Goal: Information Seeking & Learning: Understand process/instructions

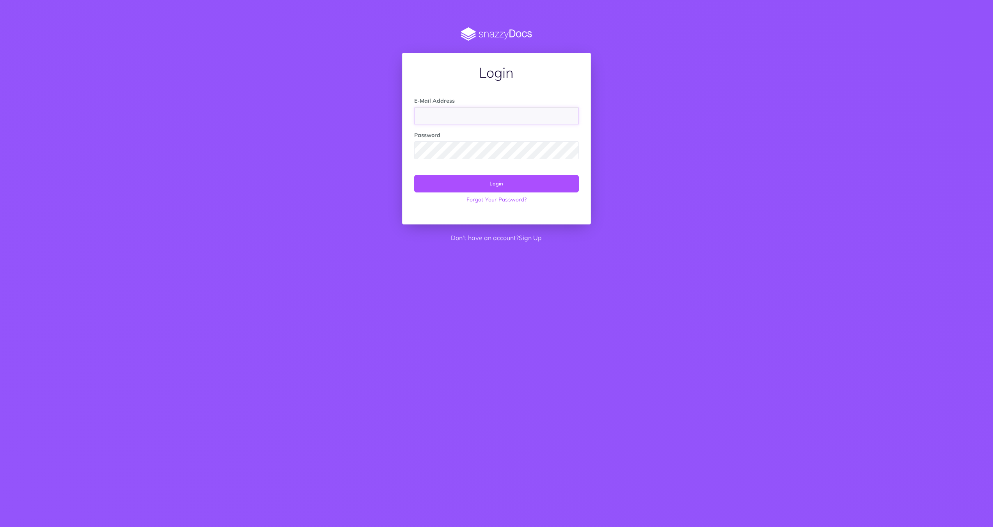
click at [434, 117] on input "email" at bounding box center [496, 116] width 164 height 18
click at [449, 112] on input "email" at bounding box center [496, 116] width 164 height 18
type input "trevor@ope.nz"
click at [489, 183] on button "Login" at bounding box center [496, 183] width 164 height 17
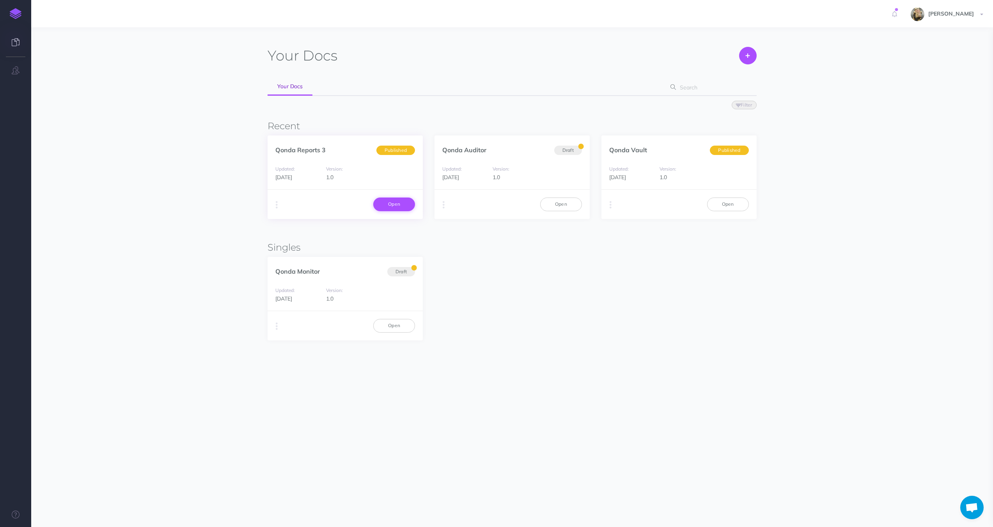
click at [388, 203] on link "Open" at bounding box center [394, 203] width 42 height 13
click at [272, 203] on div "Duplicate Export PDF Beta Markdown Beta Advanced Archive Open" at bounding box center [345, 203] width 155 height 29
click at [276, 202] on icon "button" at bounding box center [277, 204] width 2 height 11
click at [451, 261] on div "Qonda Monitor Draft Updated: 1 year ago Version: 1.0 Duplicate Export PDF Beta …" at bounding box center [512, 298] width 489 height 83
click at [312, 150] on link "Qonda Reports 3" at bounding box center [300, 150] width 50 height 8
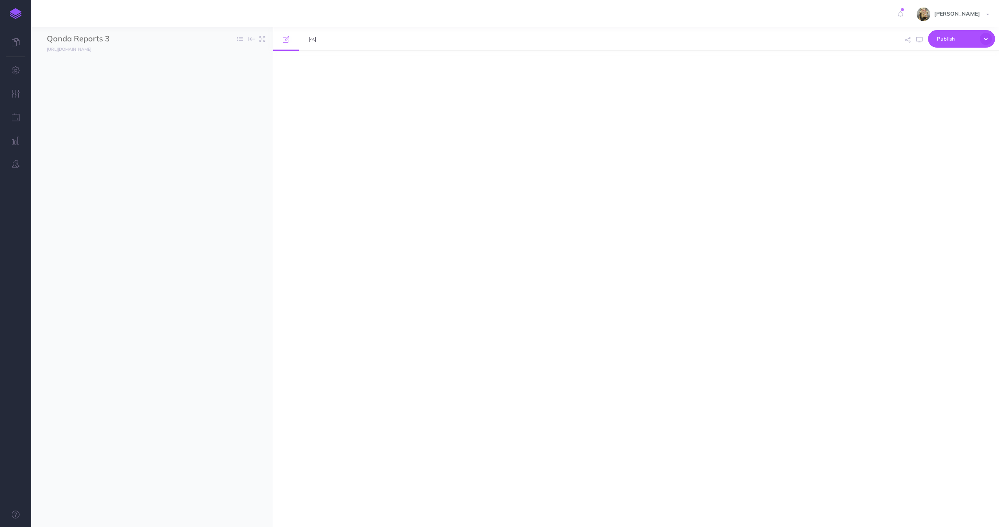
select select "null"
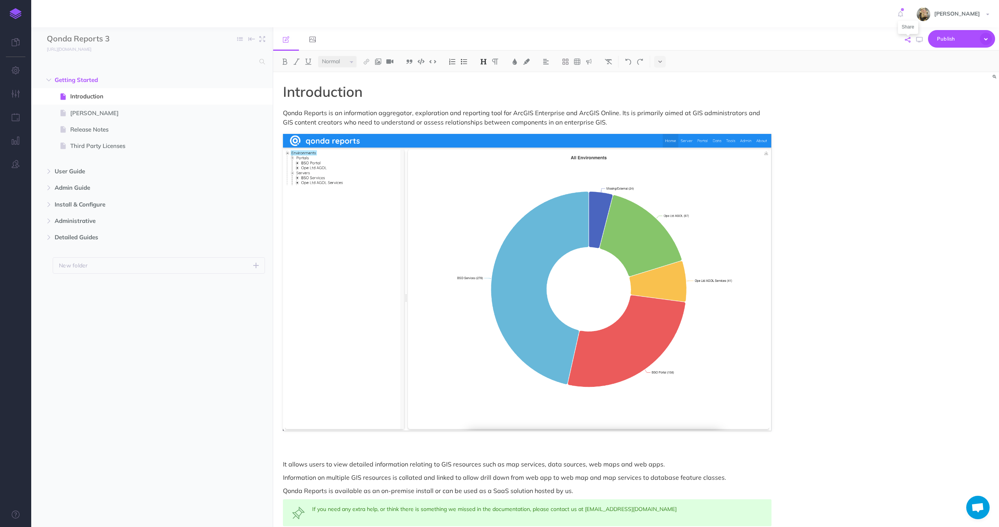
click at [908, 39] on icon "button" at bounding box center [907, 39] width 5 height 5
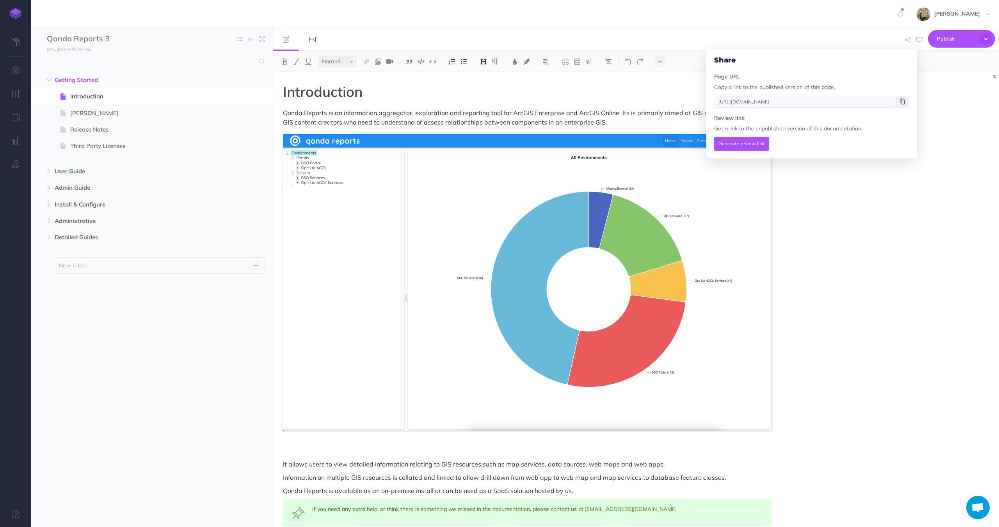
click at [901, 101] on icon at bounding box center [902, 101] width 5 height 5
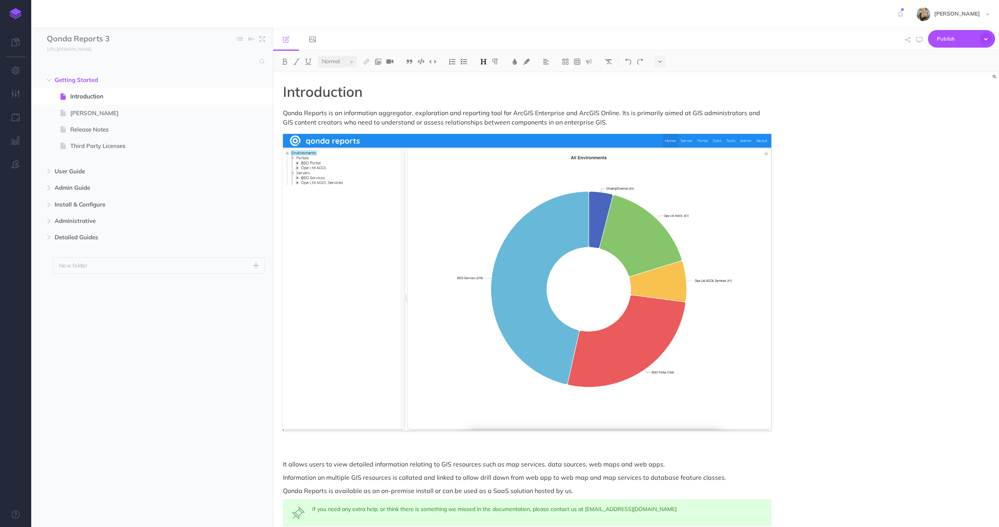
select select "null"
click at [66, 233] on span "Detailed Guides" at bounding box center [136, 237] width 162 height 9
select select "null"
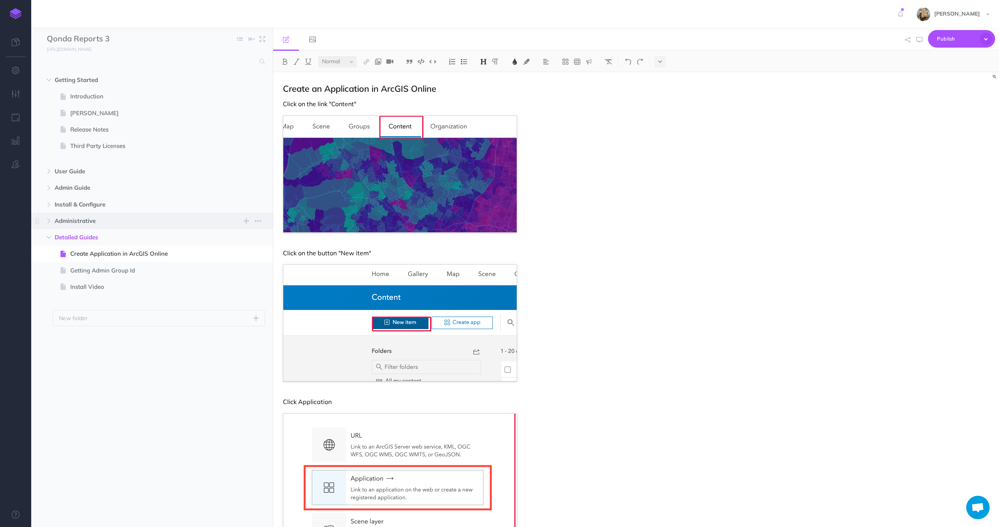
click at [73, 223] on span "Administrative" at bounding box center [136, 220] width 162 height 9
select select "null"
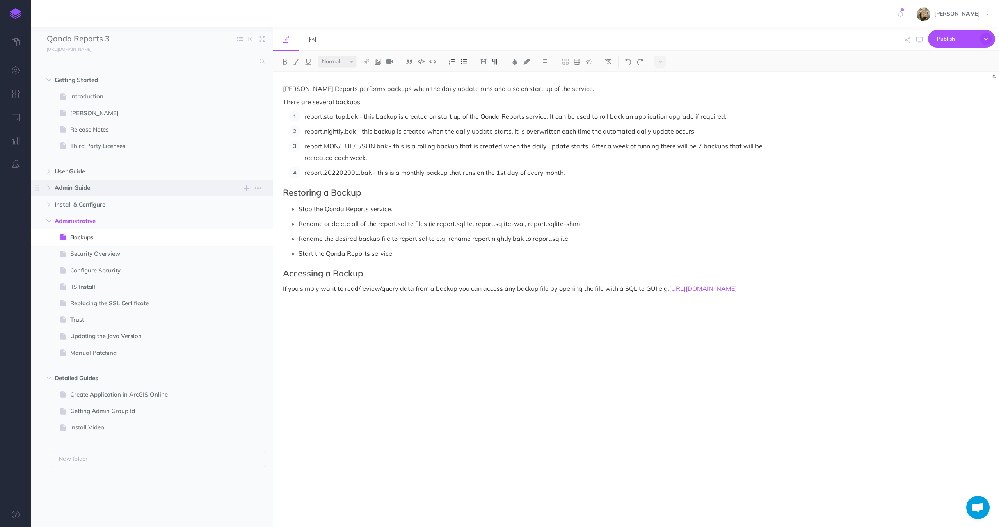
click at [76, 187] on span "Admin Guide" at bounding box center [136, 187] width 162 height 9
select select "null"
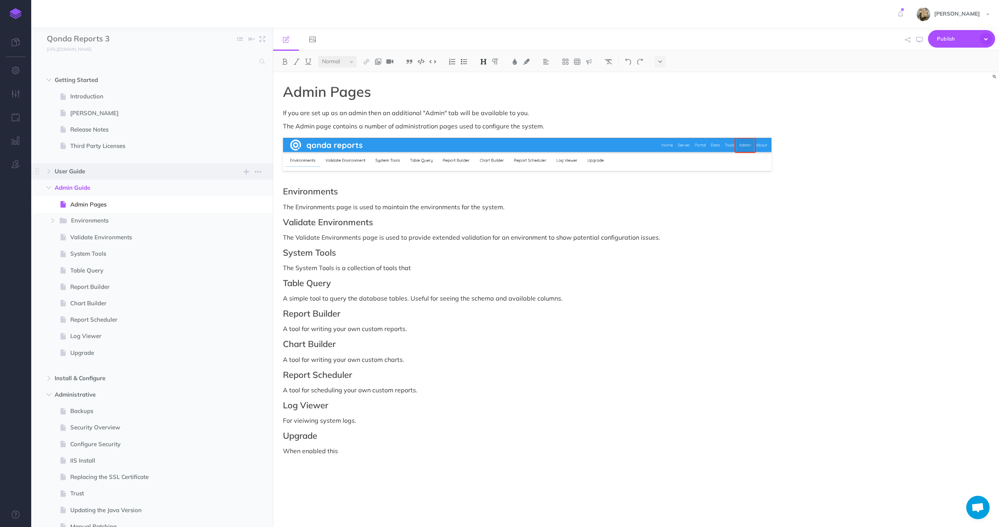
click at [76, 170] on span "User Guide" at bounding box center [136, 171] width 162 height 9
select select "null"
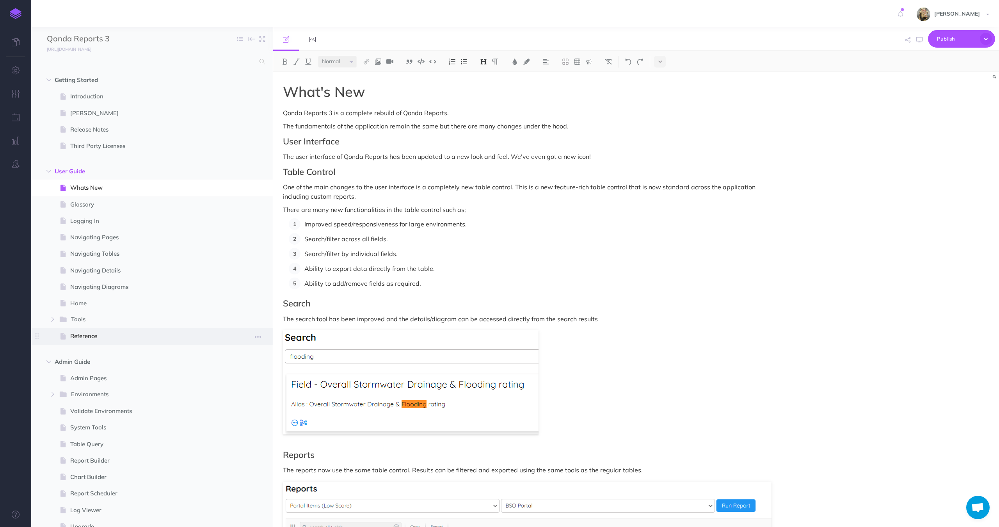
click at [86, 338] on span "Reference" at bounding box center [148, 335] width 156 height 9
select select "null"
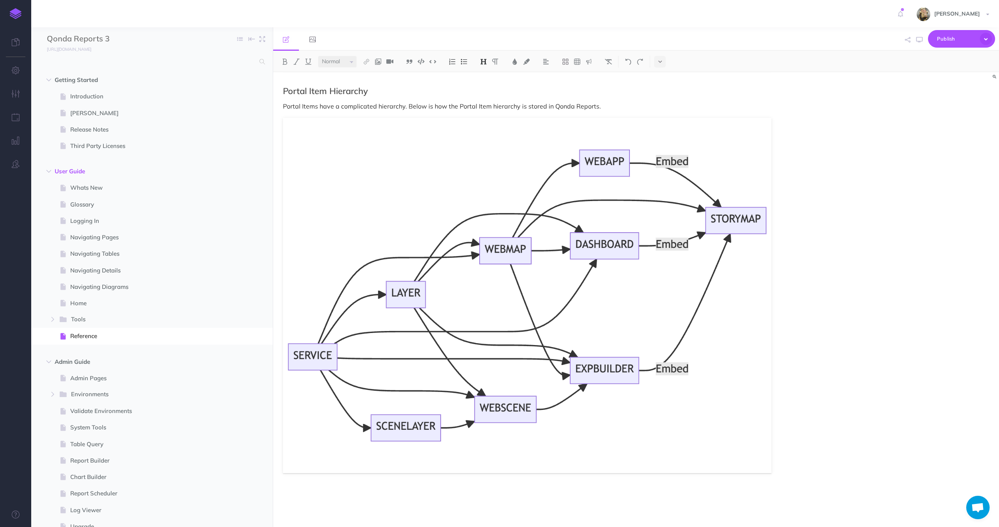
scroll to position [1514, 0]
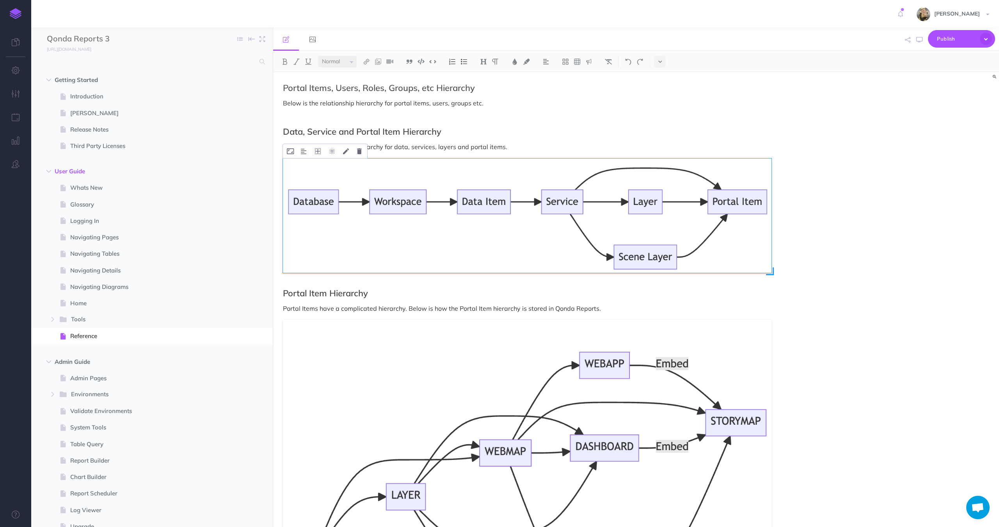
click at [758, 215] on img at bounding box center [527, 215] width 488 height 115
click at [722, 179] on img at bounding box center [527, 215] width 488 height 115
click at [890, 125] on div "Data Model The primary data model is displayed below. All table have a primary …" at bounding box center [636, 299] width 726 height 455
click at [610, 198] on img at bounding box center [527, 215] width 488 height 115
click at [810, 246] on div "Data Model The primary data model is displayed below. All table have a primary …" at bounding box center [636, 299] width 726 height 455
